Goal: Task Accomplishment & Management: Use online tool/utility

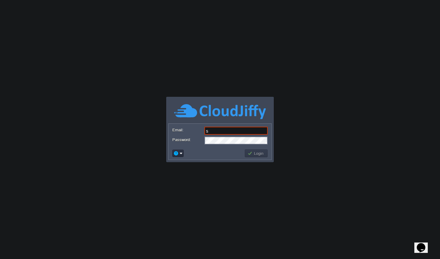
type input "[EMAIL_ADDRESS][DOMAIN_NAME]"
click at [256, 154] on button "Login" at bounding box center [256, 153] width 18 height 5
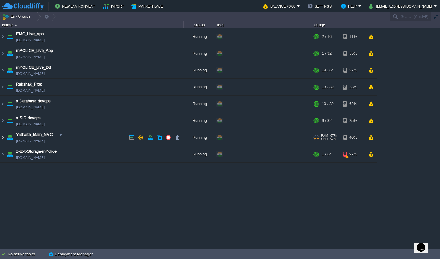
click at [2, 137] on img at bounding box center [2, 137] width 5 height 16
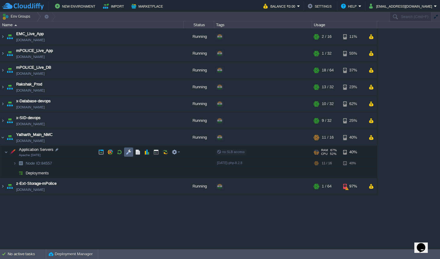
click at [129, 154] on button "button" at bounding box center [128, 151] width 5 height 5
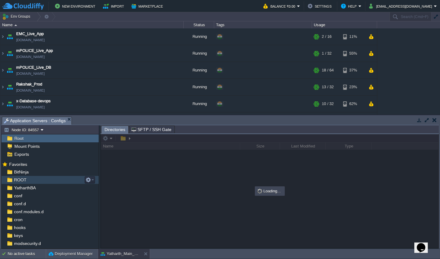
click at [17, 181] on span "ROOT" at bounding box center [20, 179] width 15 height 5
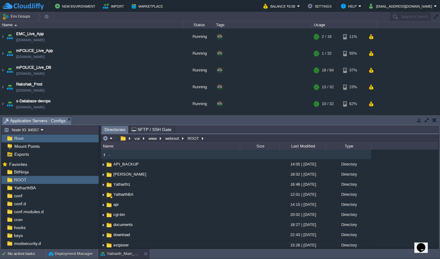
type input "/var/www/webroot/ROOT"
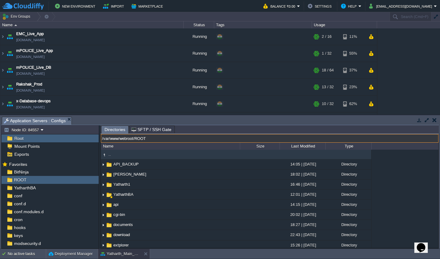
click at [267, 135] on input "/var/www/webroot/ROOT" at bounding box center [269, 138] width 337 height 9
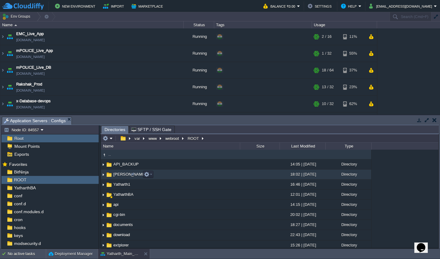
click at [239, 172] on td "[PERSON_NAME]" at bounding box center [170, 174] width 139 height 10
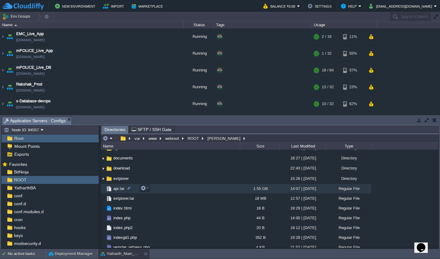
scroll to position [67, 0]
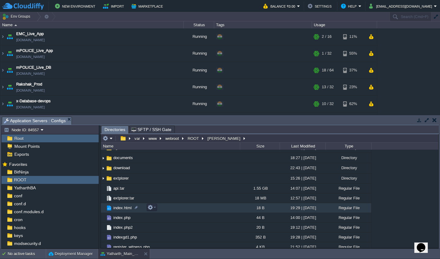
click at [193, 210] on td "index.html" at bounding box center [170, 208] width 139 height 10
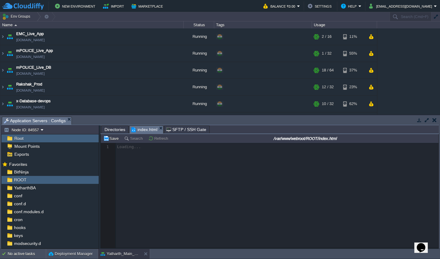
click at [113, 129] on span "Directories" at bounding box center [114, 129] width 21 height 7
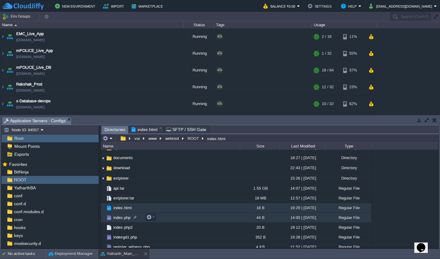
click at [172, 218] on td "index.php" at bounding box center [170, 218] width 139 height 10
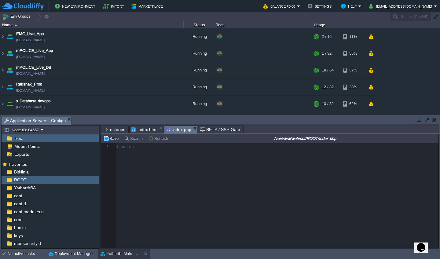
click at [142, 131] on span "index.html" at bounding box center [144, 129] width 26 height 7
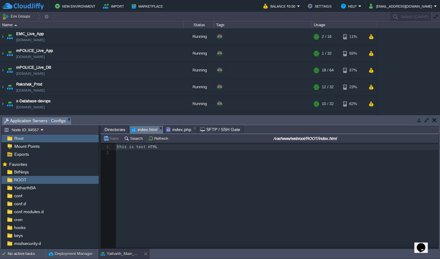
scroll to position [2, 0]
click at [181, 131] on span "index.php" at bounding box center [178, 129] width 25 height 7
click at [144, 128] on span "index.html" at bounding box center [144, 129] width 26 height 7
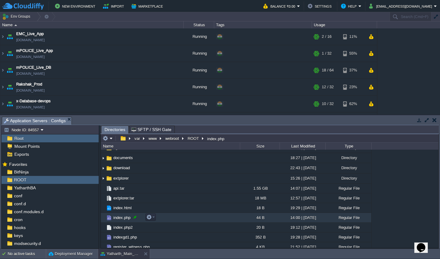
click at [135, 217] on div at bounding box center [134, 216] width 5 height 5
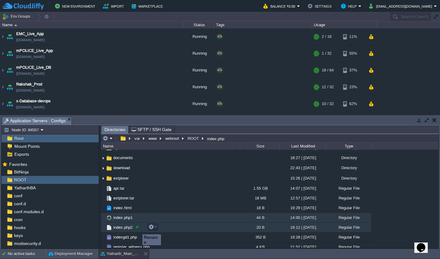
click at [138, 229] on div at bounding box center [136, 226] width 5 height 5
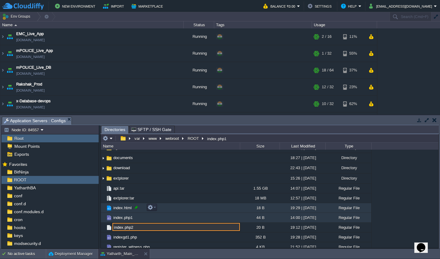
click at [136, 207] on div at bounding box center [135, 207] width 5 height 5
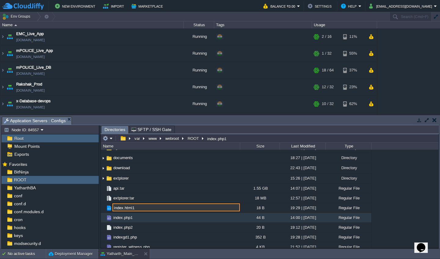
type input "index.html1"
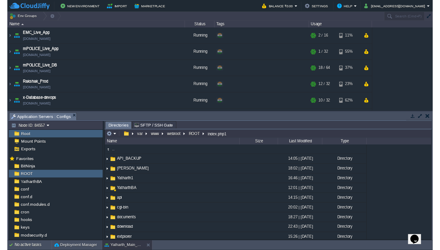
scroll to position [0, 0]
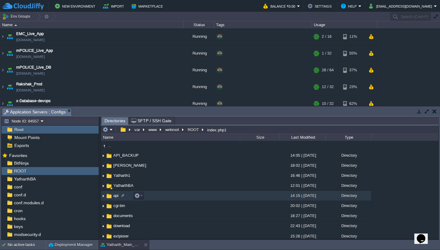
click at [195, 198] on td "api" at bounding box center [170, 196] width 139 height 10
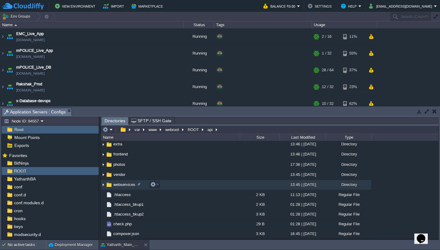
scroll to position [72, 0]
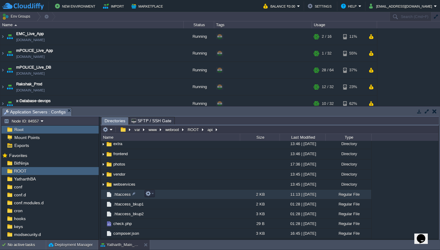
click at [189, 194] on td ".htaccess" at bounding box center [170, 195] width 139 height 10
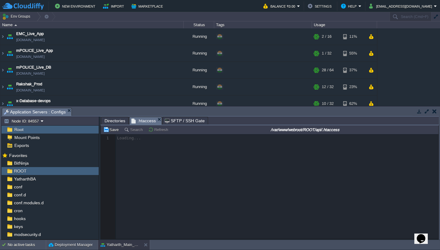
click at [426, 111] on button "button" at bounding box center [426, 111] width 5 height 5
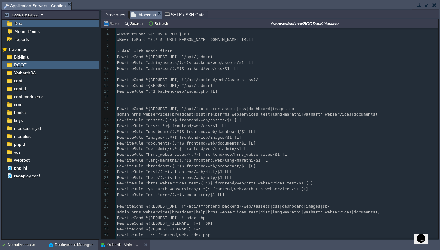
scroll to position [21, 0]
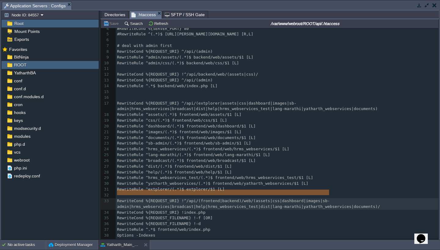
type textarea "RewriteCond %{REQUEST_URI} !^/api/(frontend|backend)/web/(assets|css|dashboard|…"
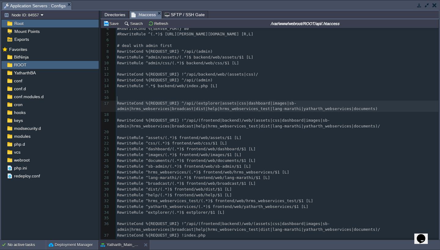
scroll to position [2, 2]
type textarea "#"
click at [112, 26] on button "Save" at bounding box center [111, 23] width 17 height 5
click at [214, 118] on span "RewriteCond %{REQUEST_URI} !^/api/(frontend|backend)/web/(assets|css|dashboard|…" at bounding box center [248, 123] width 263 height 10
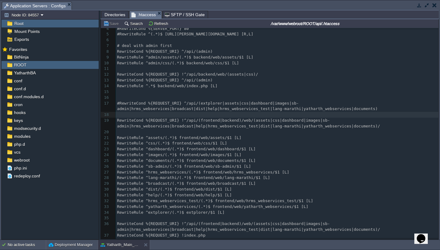
click at [119, 15] on span "Directories" at bounding box center [114, 14] width 21 height 7
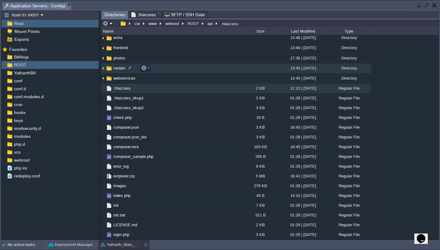
scroll to position [71, 0]
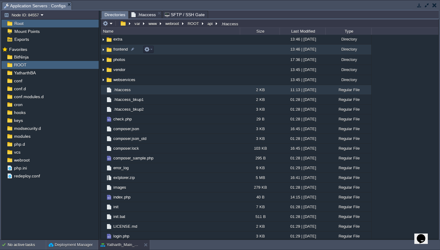
click at [165, 49] on td "frontend" at bounding box center [170, 50] width 139 height 10
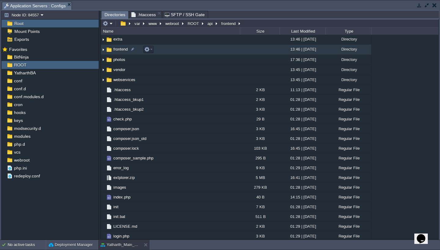
click at [165, 49] on td "frontend" at bounding box center [170, 50] width 139 height 10
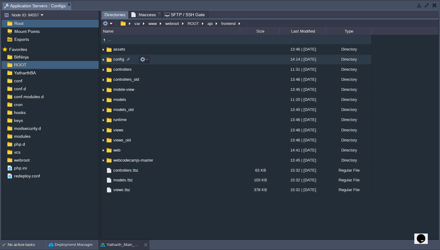
click at [180, 62] on td "config" at bounding box center [170, 60] width 139 height 10
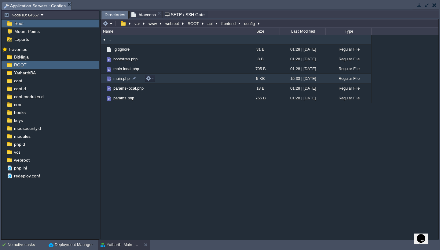
click at [190, 81] on td "main.php" at bounding box center [170, 79] width 139 height 10
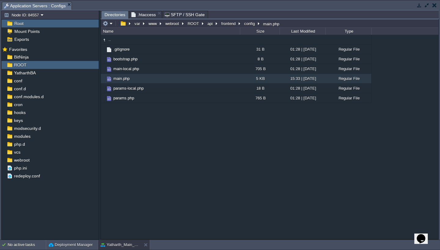
click at [146, 15] on span ".htaccess" at bounding box center [143, 14] width 24 height 7
